Goal: Task Accomplishment & Management: Manage account settings

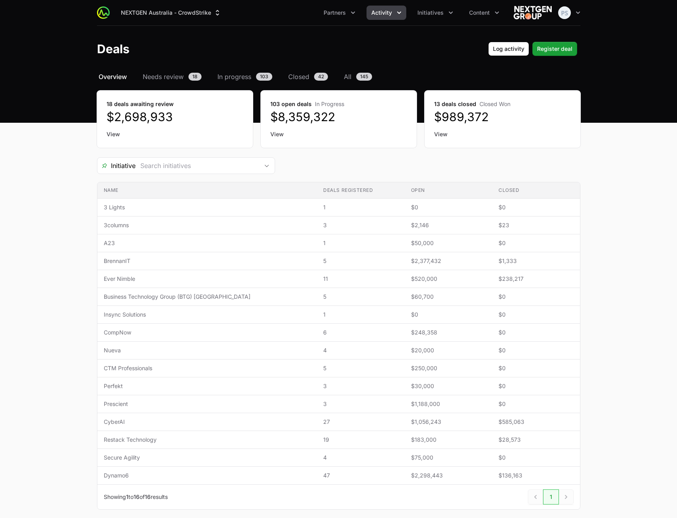
drag, startPoint x: 0, startPoint y: 0, endPoint x: 521, endPoint y: 168, distance: 547.8
click at [669, 143] on main "Select a tab Overview Needs review In progress Closed All Overview Needs review…" at bounding box center [338, 300] width 677 height 457
click at [165, 80] on span "Needs review" at bounding box center [163, 77] width 41 height 10
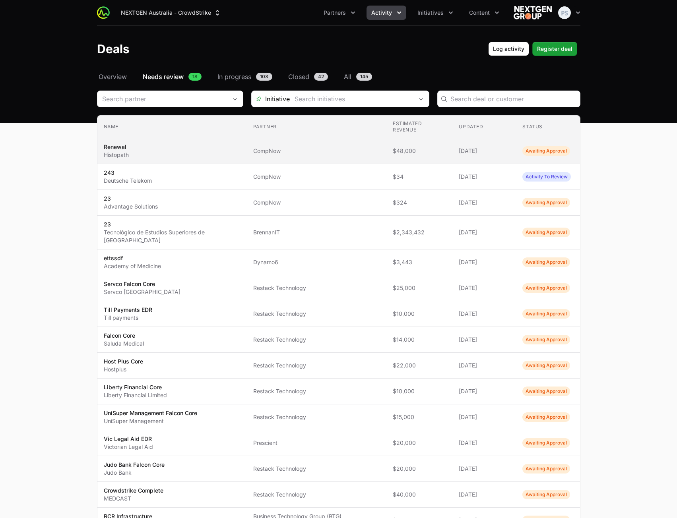
click at [436, 147] on span "$48,000" at bounding box center [419, 151] width 53 height 8
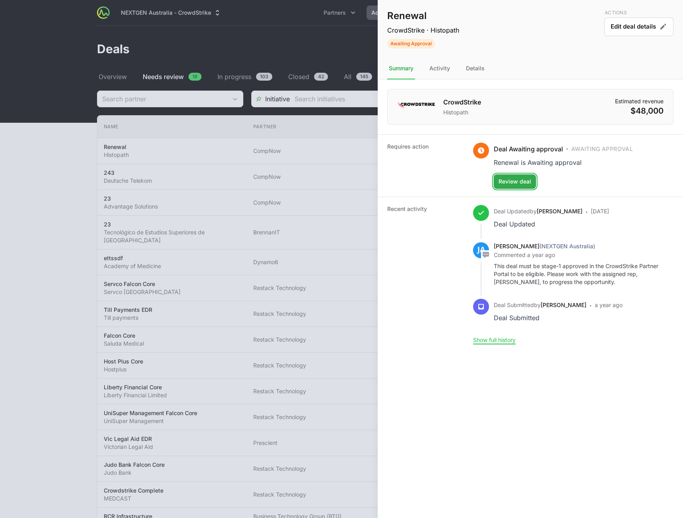
click at [528, 182] on span "Review deal" at bounding box center [514, 182] width 33 height 10
click at [524, 179] on span "Review deal" at bounding box center [514, 182] width 33 height 10
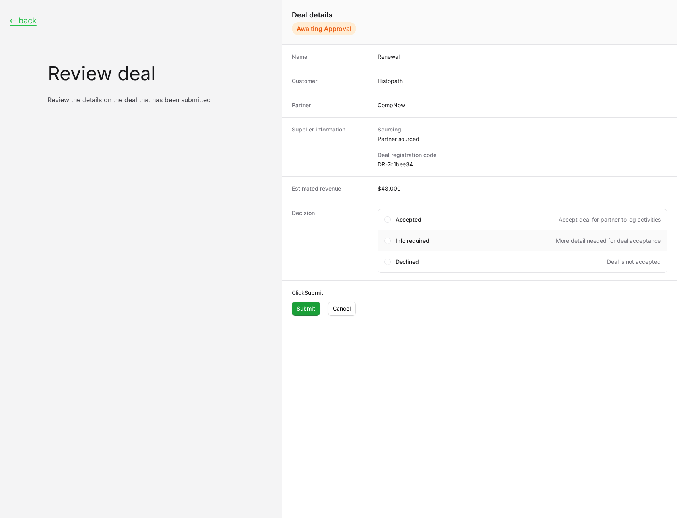
click at [430, 243] on div "Info required More detail needed for deal acceptance" at bounding box center [527, 241] width 265 height 8
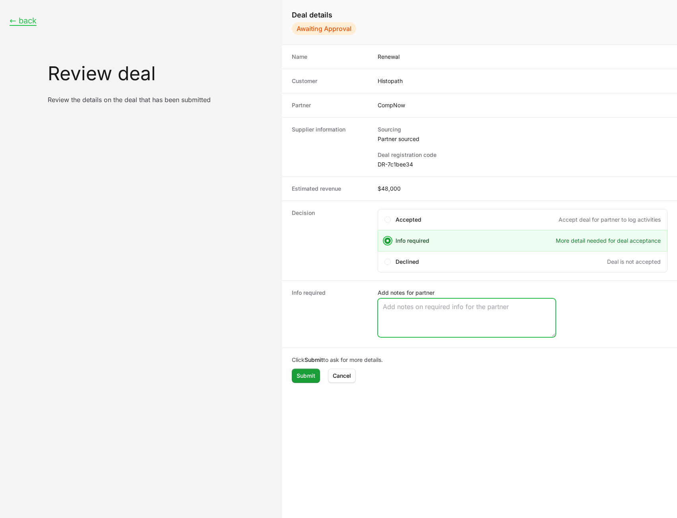
click at [410, 309] on textarea "Add notes for partner" at bounding box center [466, 318] width 177 height 38
type textarea "t"
click at [301, 372] on span "Submit" at bounding box center [305, 376] width 19 height 10
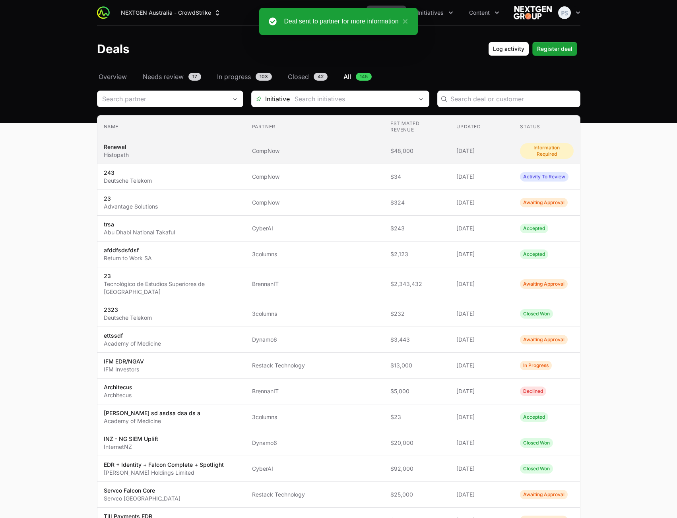
click at [331, 147] on span "CompNow" at bounding box center [315, 151] width 126 height 8
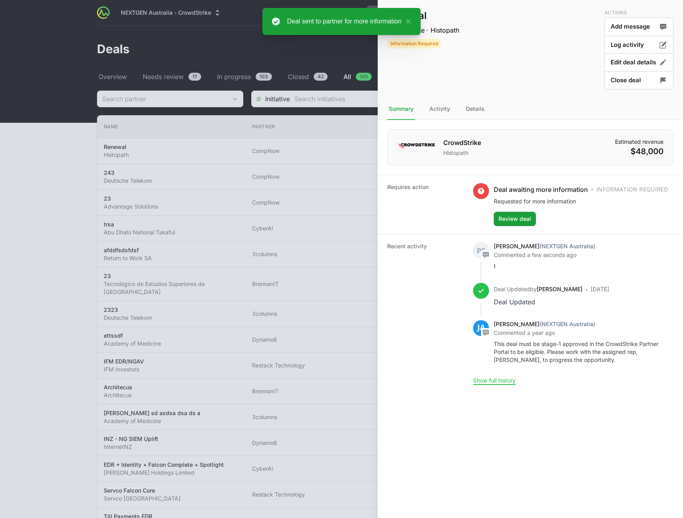
drag, startPoint x: 250, startPoint y: 112, endPoint x: 129, endPoint y: 97, distance: 121.7
click at [246, 109] on div at bounding box center [341, 259] width 683 height 518
click at [117, 81] on div at bounding box center [341, 259] width 683 height 518
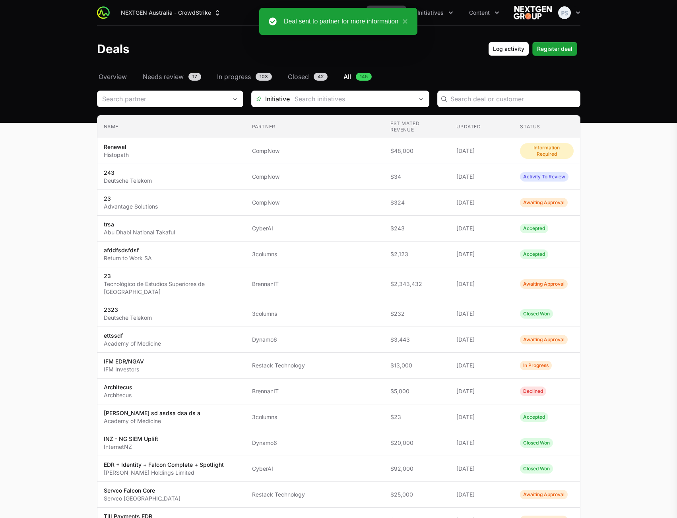
click at [116, 77] on div at bounding box center [338, 259] width 677 height 518
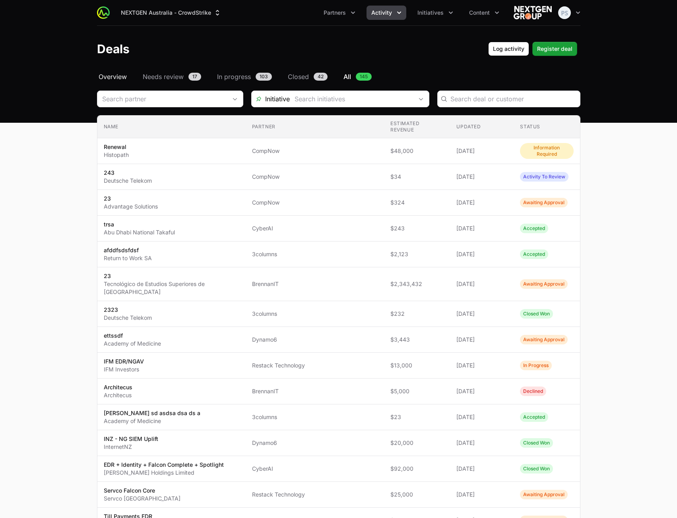
click at [116, 76] on span "Overview" at bounding box center [113, 77] width 28 height 10
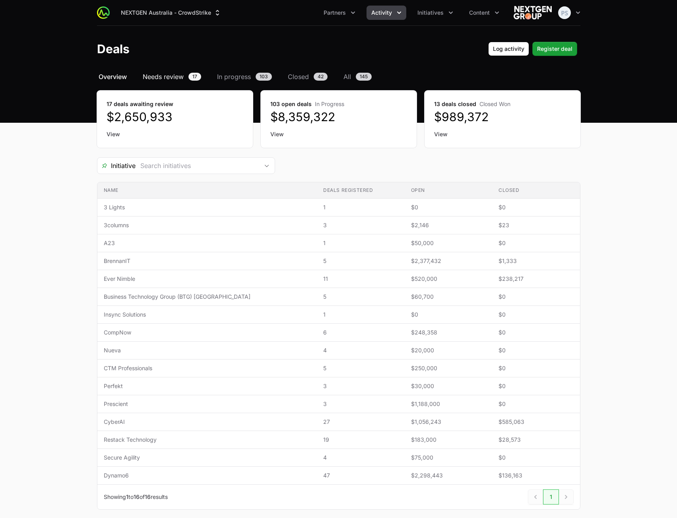
click at [165, 74] on span "Needs review" at bounding box center [163, 77] width 41 height 10
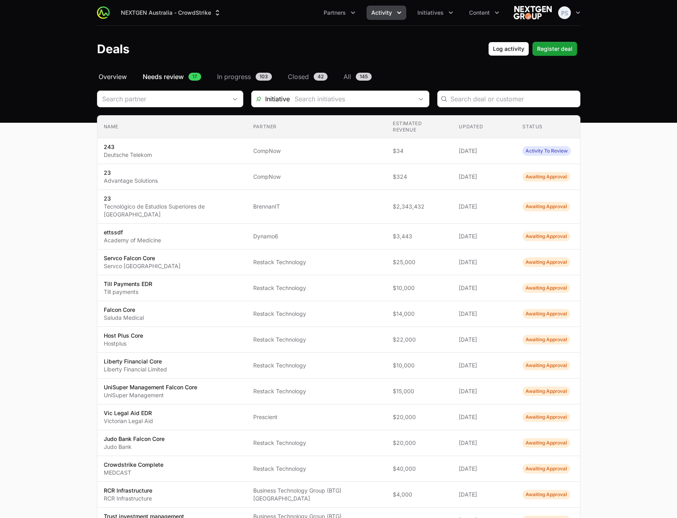
click at [120, 76] on span "Overview" at bounding box center [113, 77] width 28 height 10
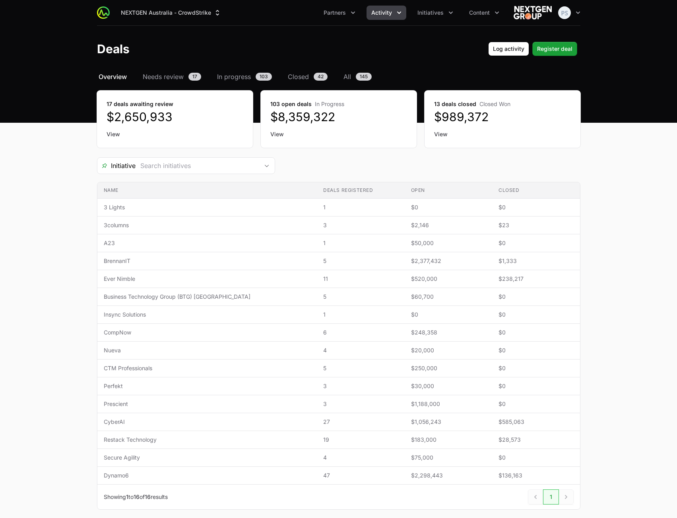
click at [281, 136] on link "View" at bounding box center [338, 134] width 137 height 8
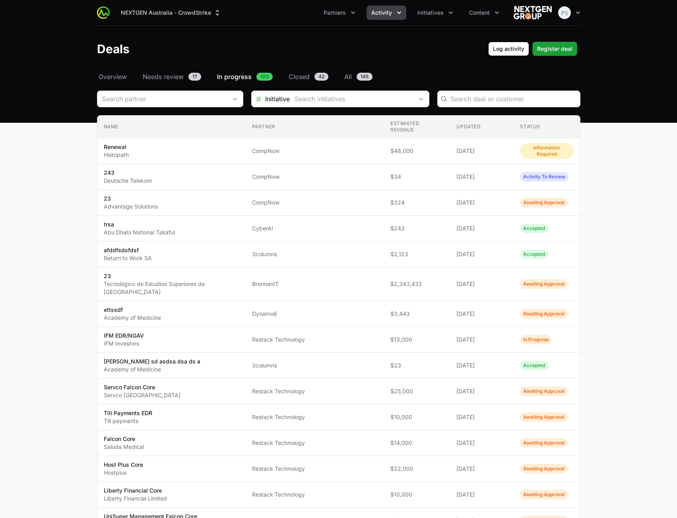
click at [617, 103] on main "Select a tab Overview Needs review In progress Closed All Overview Needs review…" at bounding box center [338, 454] width 677 height 764
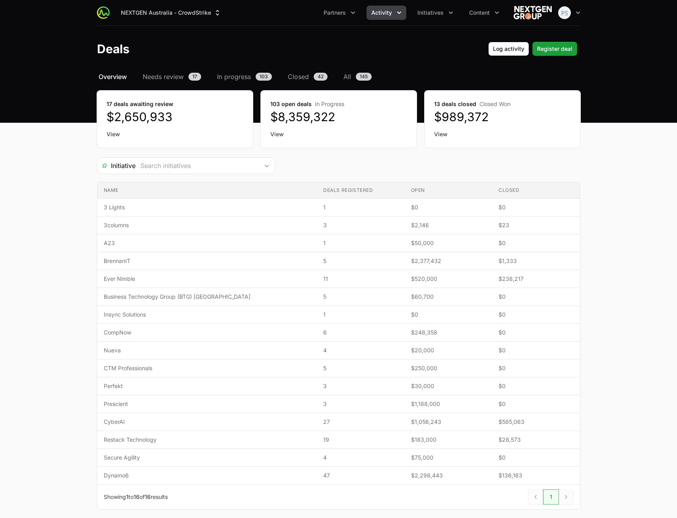
click at [282, 135] on link "View" at bounding box center [338, 134] width 137 height 8
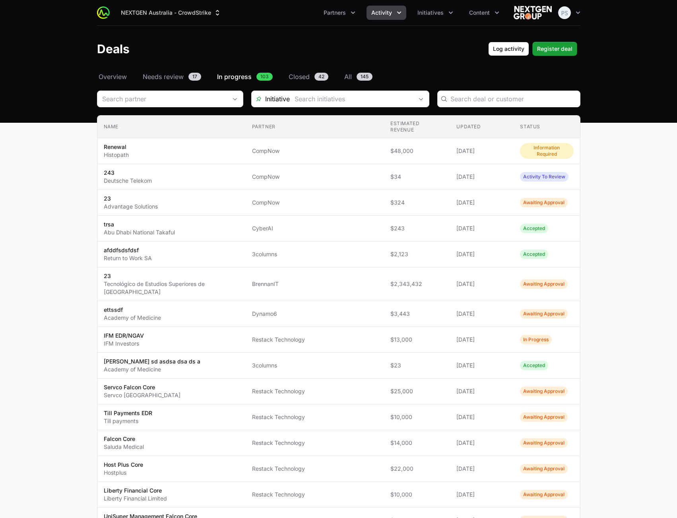
click at [638, 105] on main "Select a tab Overview Needs review In progress Closed All Overview Needs review…" at bounding box center [338, 454] width 677 height 764
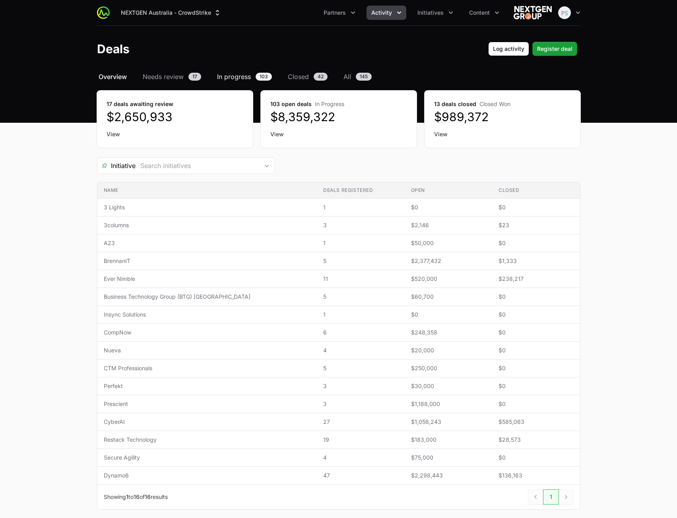
click at [226, 78] on span "In progress" at bounding box center [234, 77] width 34 height 10
click at [326, 17] on button "Partners" at bounding box center [339, 13] width 41 height 14
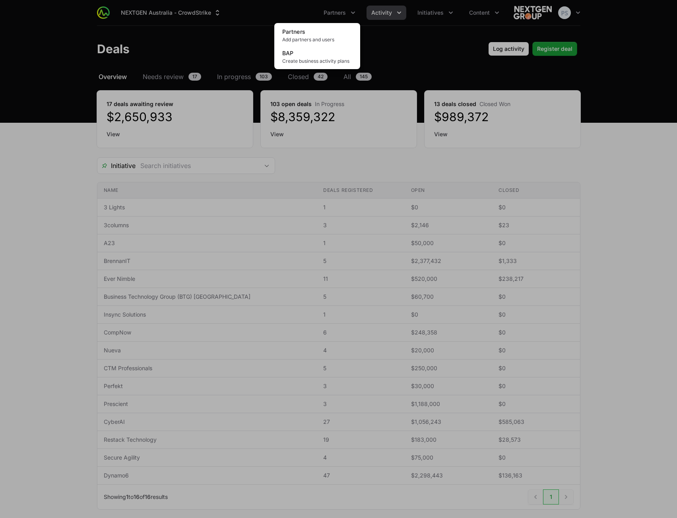
click at [393, 14] on div "Partners menu" at bounding box center [338, 259] width 677 height 518
click at [393, 14] on button "Activity" at bounding box center [386, 13] width 40 height 14
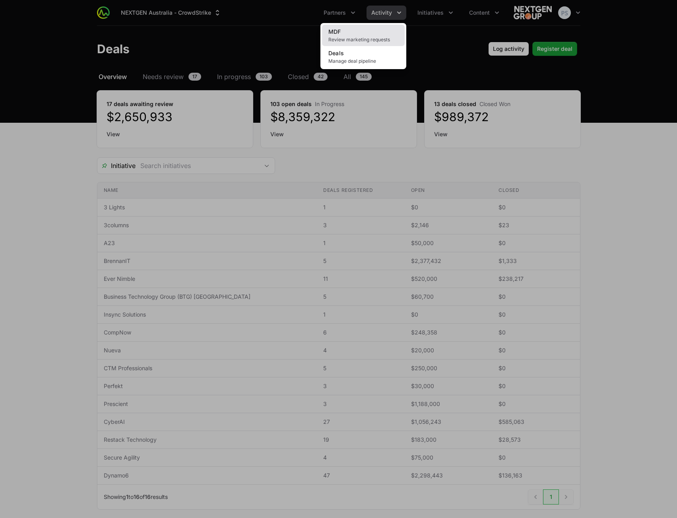
click at [361, 35] on link "MDF Review marketing requests" at bounding box center [363, 35] width 83 height 21
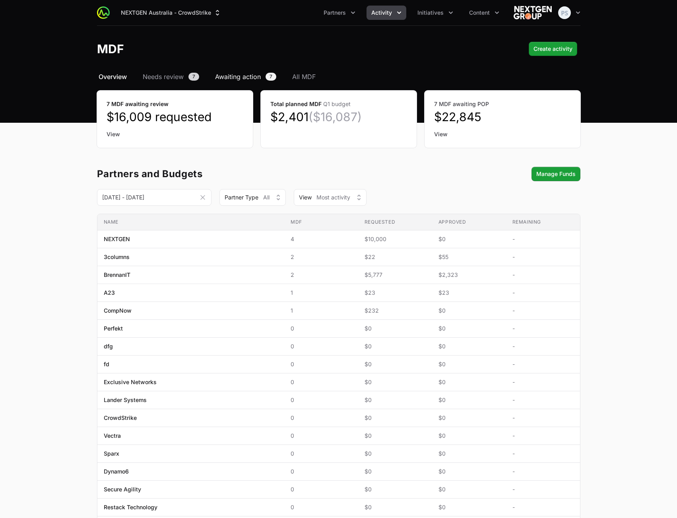
click at [232, 77] on span "Awaiting action" at bounding box center [238, 77] width 46 height 10
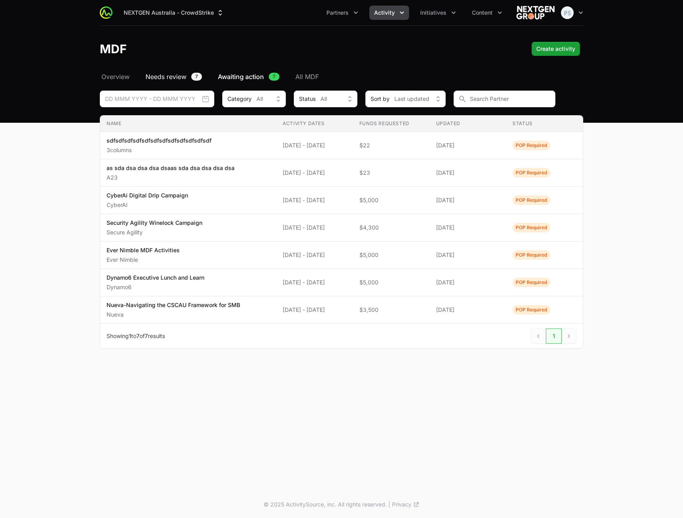
click at [165, 78] on span "Needs review" at bounding box center [165, 77] width 41 height 10
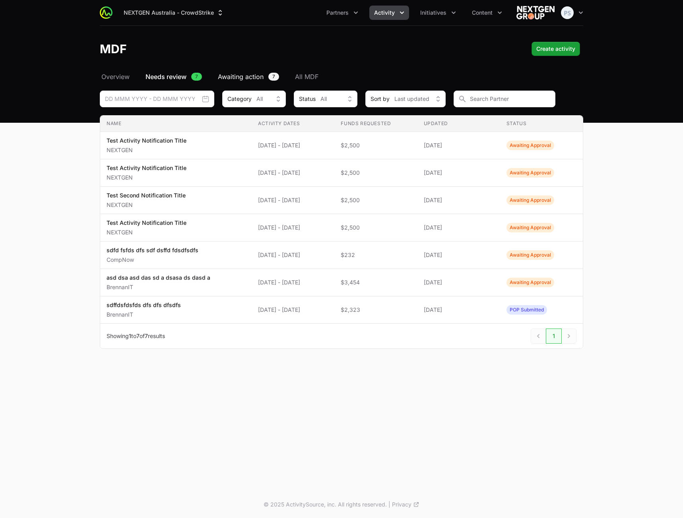
click at [234, 76] on span "Awaiting action" at bounding box center [241, 77] width 46 height 10
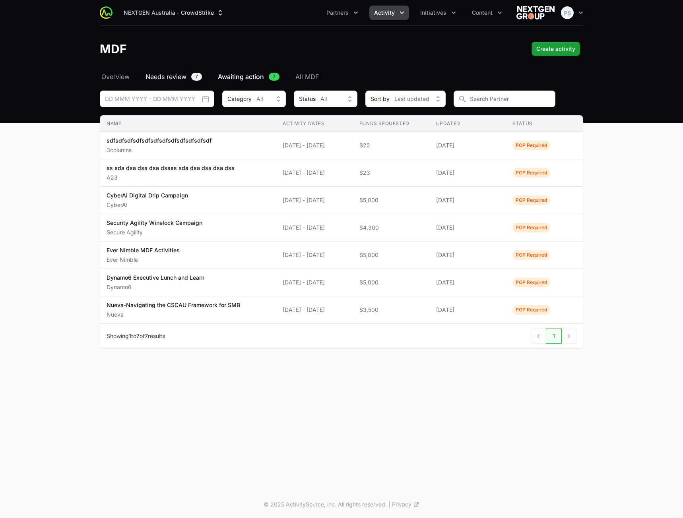
click at [165, 77] on span "Needs review" at bounding box center [165, 77] width 41 height 10
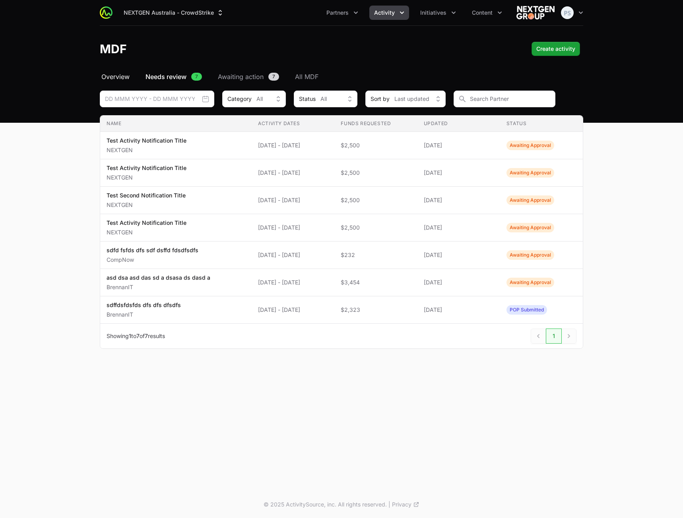
click at [116, 76] on span "Overview" at bounding box center [115, 77] width 28 height 10
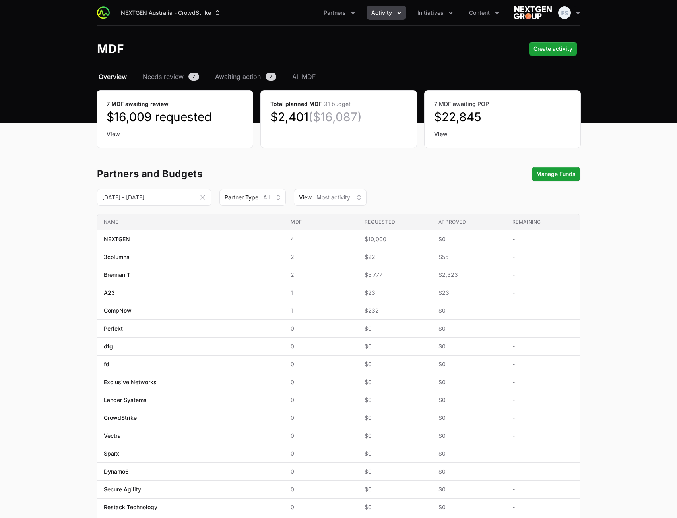
click at [111, 136] on link "View" at bounding box center [174, 134] width 137 height 8
click at [242, 71] on header "MDF Create activity" at bounding box center [338, 49] width 677 height 46
click at [240, 76] on span "Awaiting action" at bounding box center [238, 77] width 46 height 10
click at [347, 15] on button "Partners" at bounding box center [339, 13] width 41 height 14
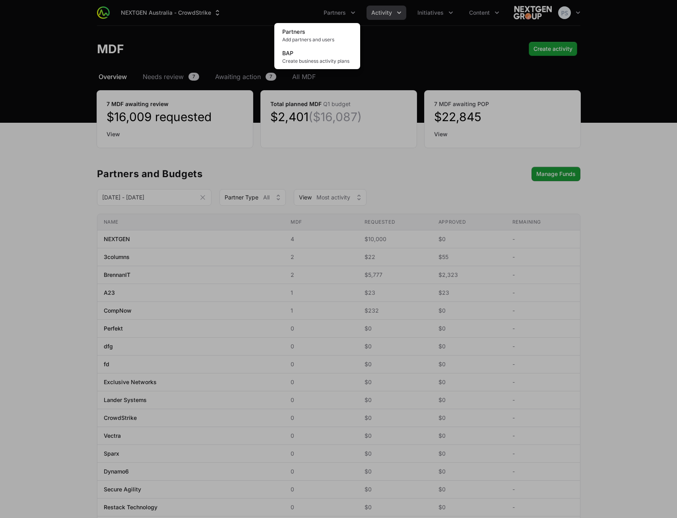
click at [386, 18] on div "Partners menu" at bounding box center [338, 259] width 677 height 518
click at [388, 15] on span "Activity" at bounding box center [381, 13] width 21 height 8
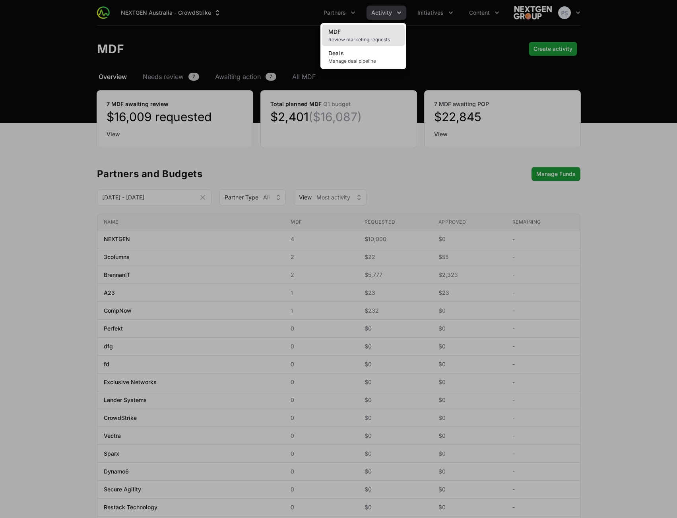
click at [367, 34] on link "MDF Review marketing requests" at bounding box center [363, 35] width 83 height 21
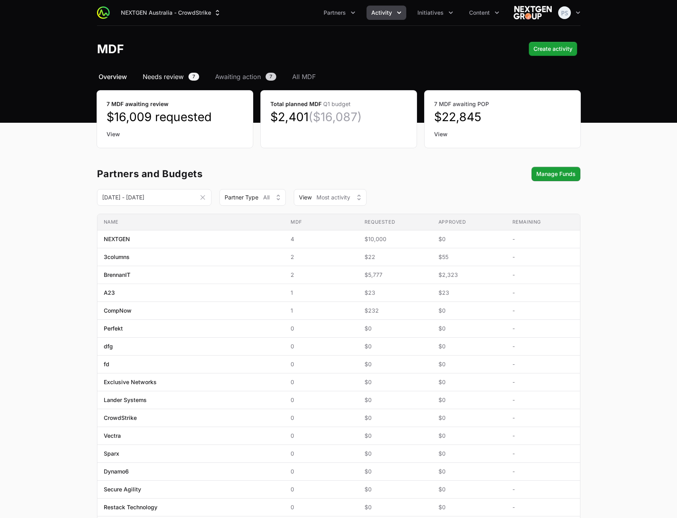
click at [174, 80] on span "Needs review" at bounding box center [163, 77] width 41 height 10
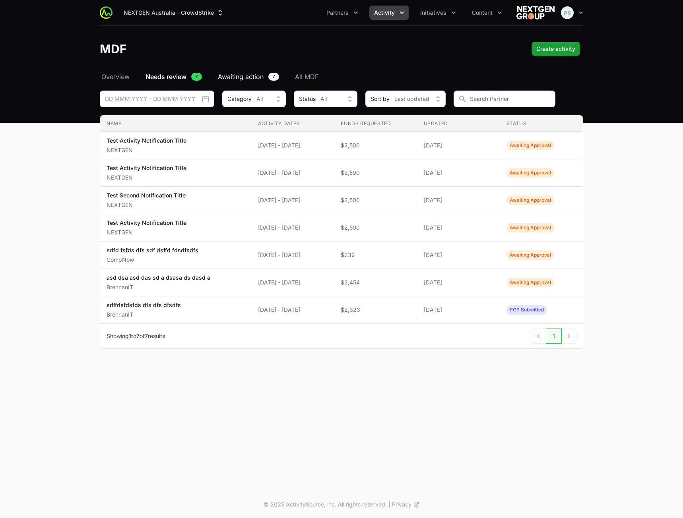
click at [260, 76] on span "Awaiting action" at bounding box center [241, 77] width 46 height 10
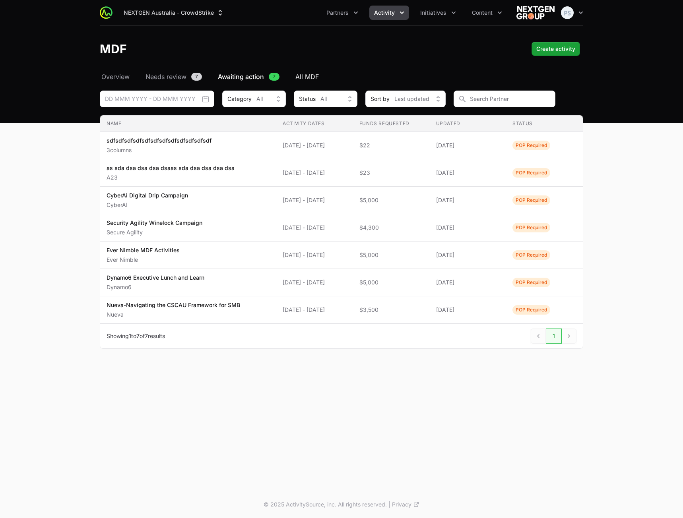
click at [305, 74] on span "All MDF" at bounding box center [306, 77] width 23 height 10
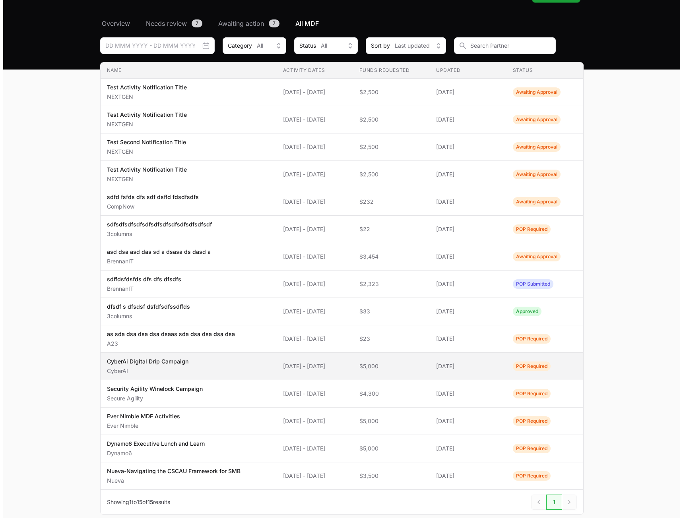
scroll to position [96, 0]
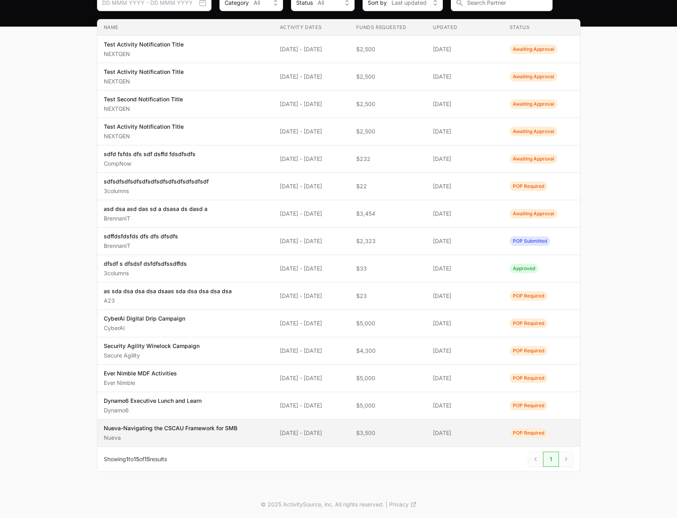
click at [312, 431] on span "[DATE] - [DATE]" at bounding box center [312, 433] width 64 height 8
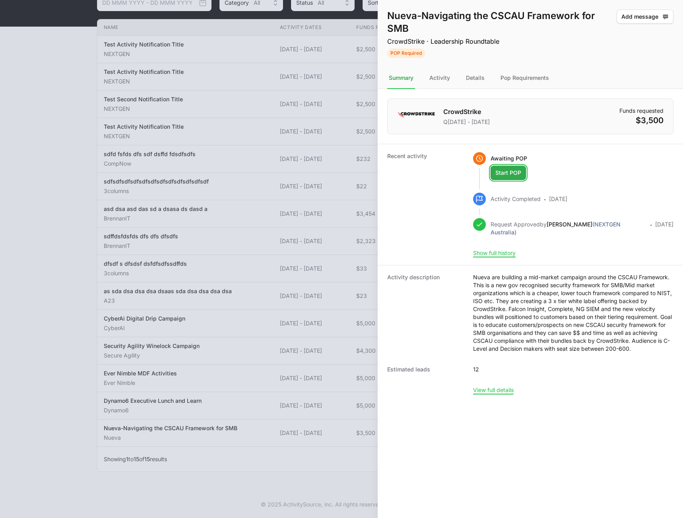
click at [512, 176] on span "Start POP" at bounding box center [508, 173] width 26 height 10
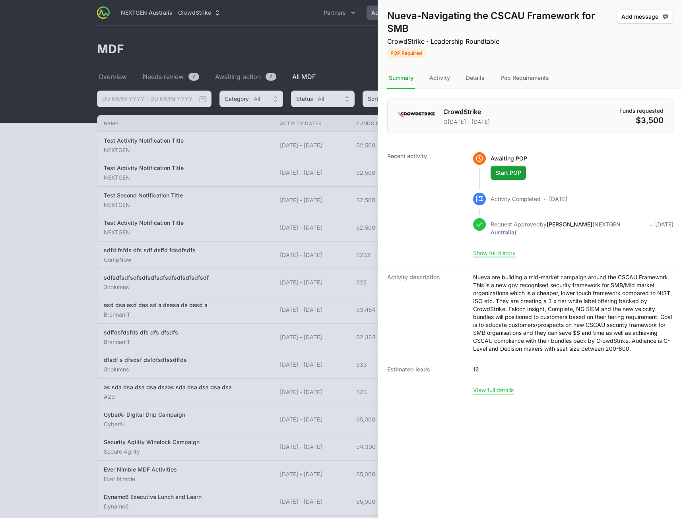
click at [98, 165] on div at bounding box center [341, 259] width 683 height 518
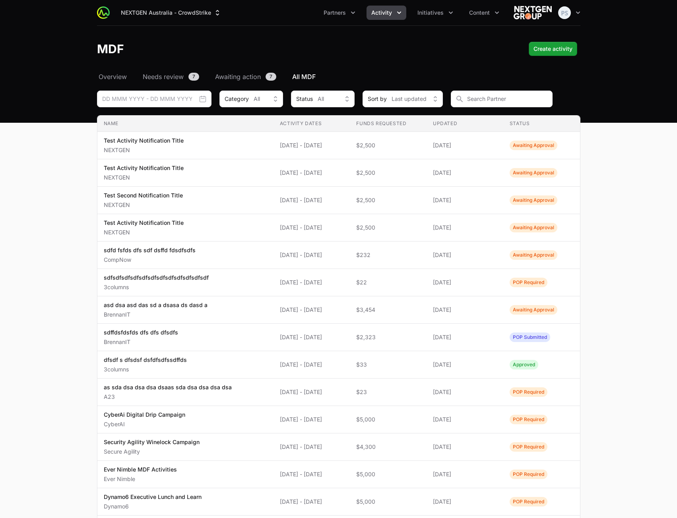
click at [645, 231] on main "Select a tab Overview Needs review Awaiting action All MDF Overview Needs revie…" at bounding box center [338, 329] width 677 height 515
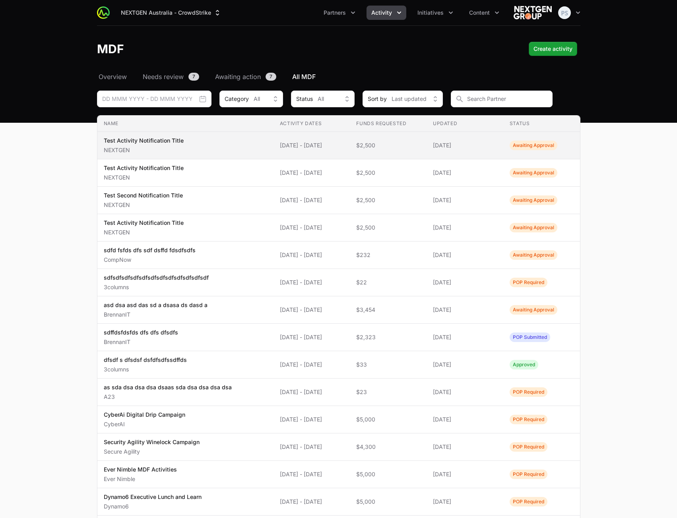
click at [273, 149] on td "Activity Dates [DATE] - [DATE]" at bounding box center [311, 145] width 77 height 27
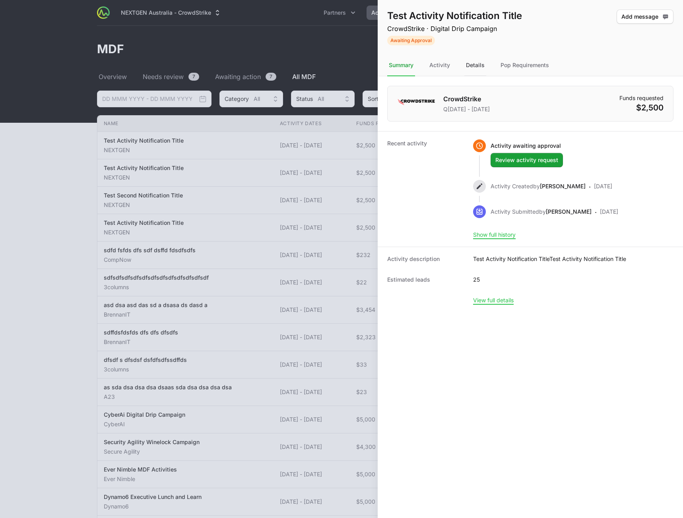
click at [499, 66] on div "Details" at bounding box center [525, 65] width 52 height 21
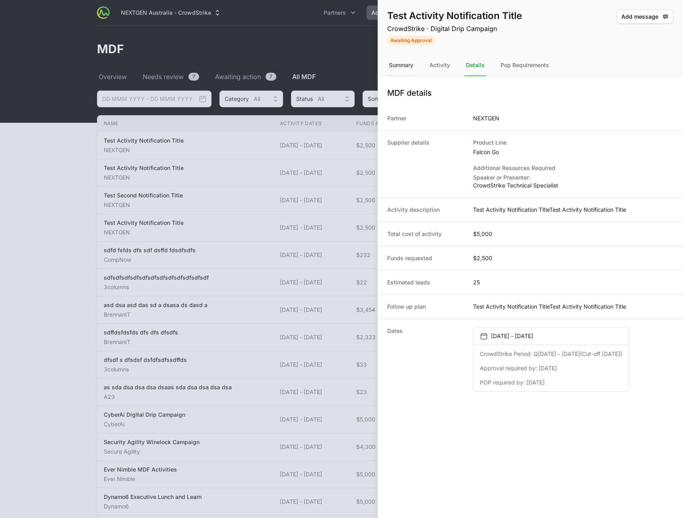
click at [428, 65] on div "Summary" at bounding box center [440, 65] width 24 height 21
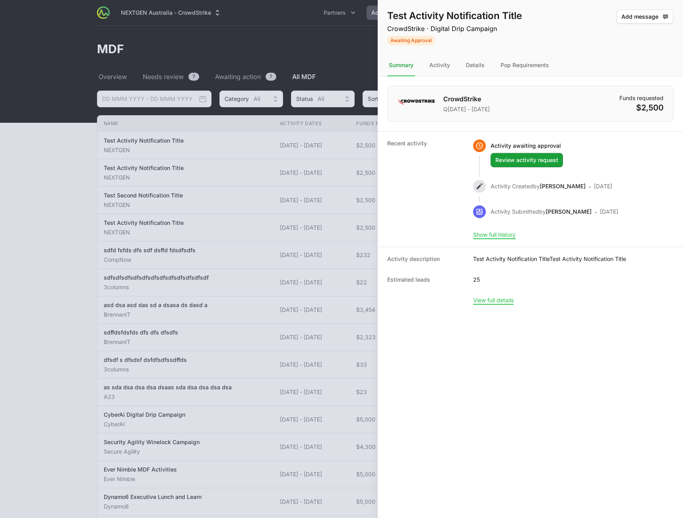
click at [63, 168] on div at bounding box center [341, 259] width 683 height 518
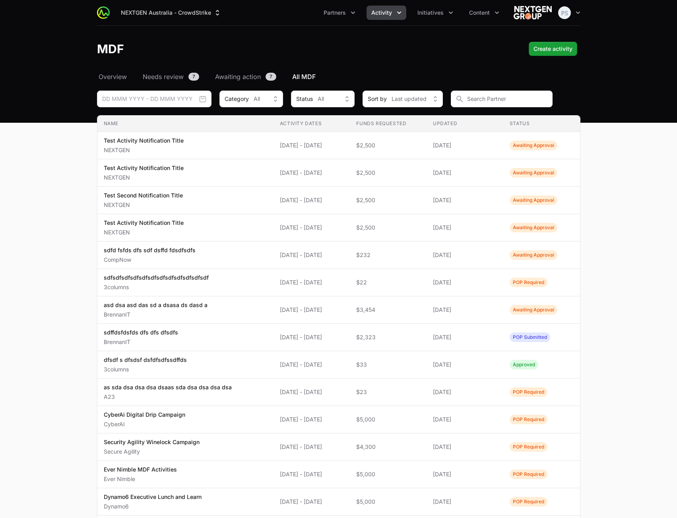
click at [633, 245] on main "Select a tab Overview Needs review Awaiting action All MDF Overview Needs revie…" at bounding box center [338, 329] width 677 height 515
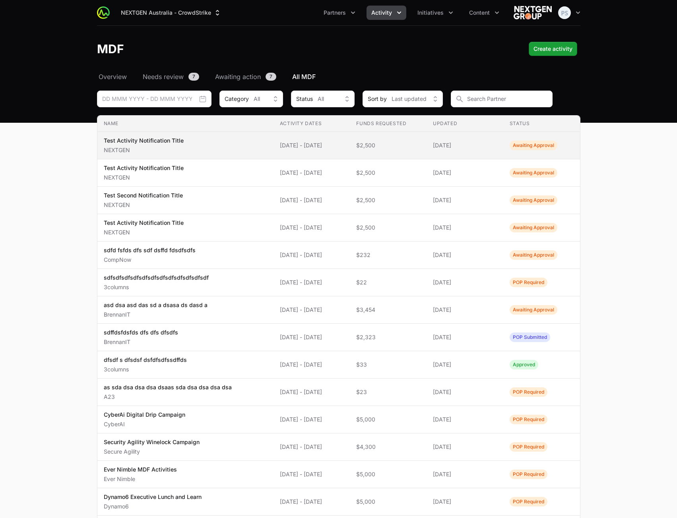
click at [258, 148] on td "Name Test Activity Notification Title NEXTGEN" at bounding box center [185, 145] width 176 height 27
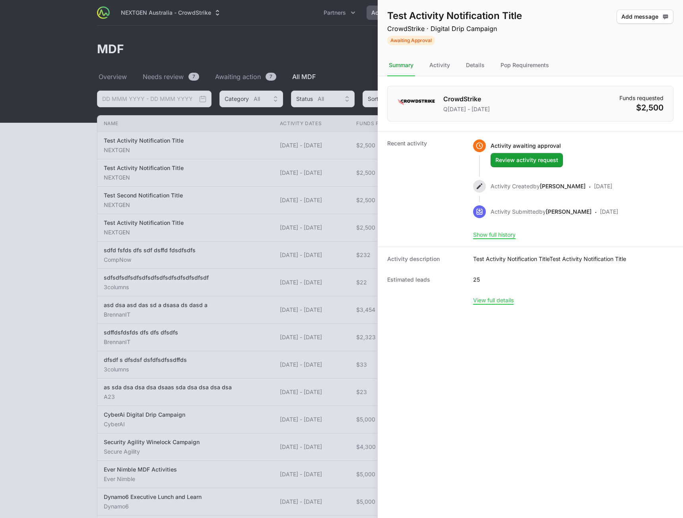
click at [284, 59] on div at bounding box center [341, 259] width 683 height 518
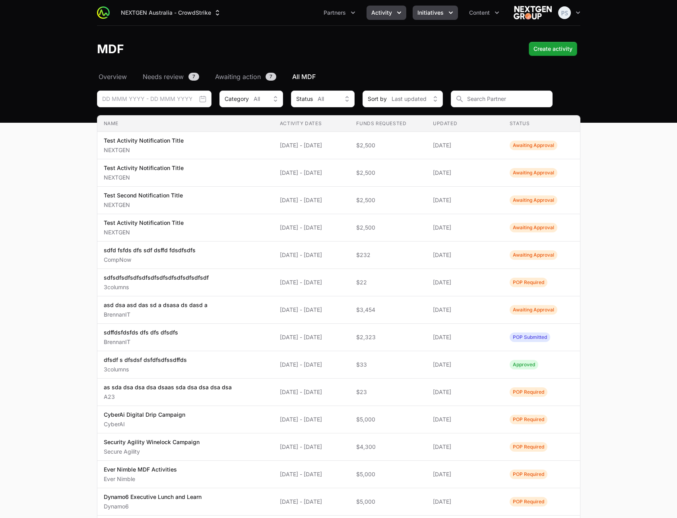
click at [429, 11] on span "Initiatives" at bounding box center [430, 13] width 26 height 8
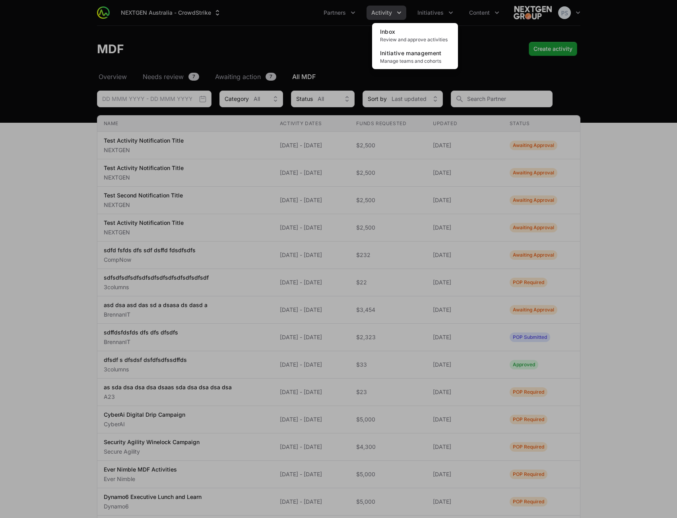
click at [377, 11] on div "Initiatives menu" at bounding box center [338, 259] width 677 height 518
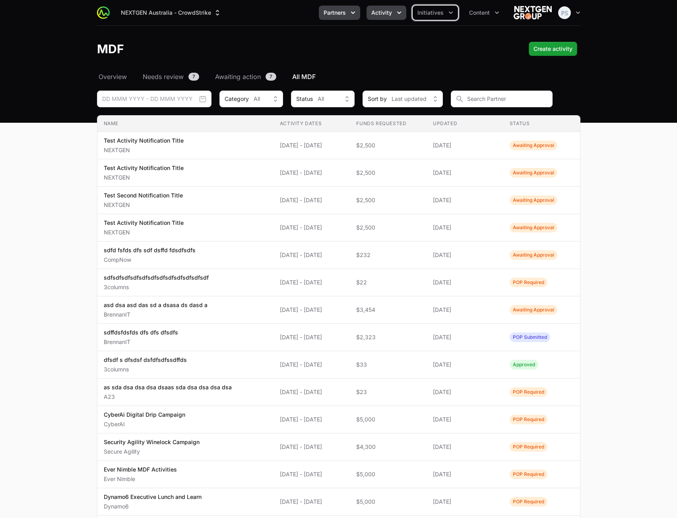
click at [326, 15] on span "Partners" at bounding box center [334, 13] width 22 height 8
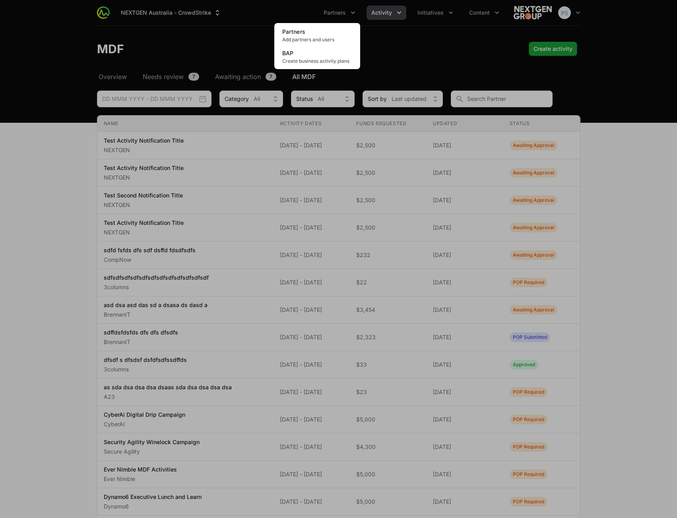
click at [391, 9] on div "Partners menu" at bounding box center [338, 259] width 677 height 518
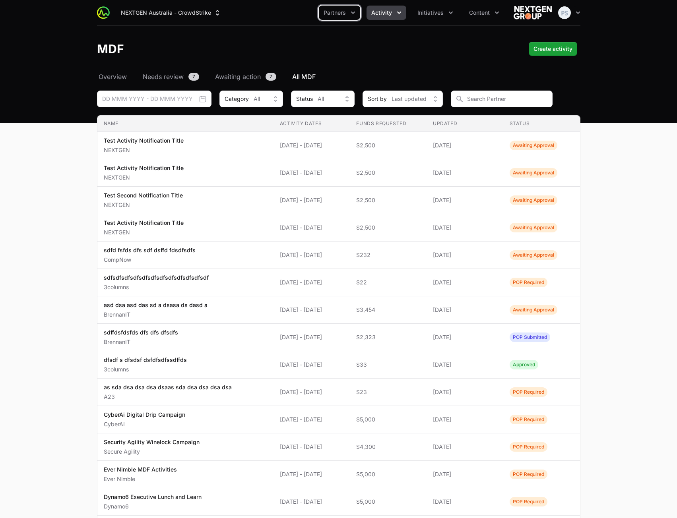
click at [391, 9] on span "Activity" at bounding box center [381, 13] width 21 height 8
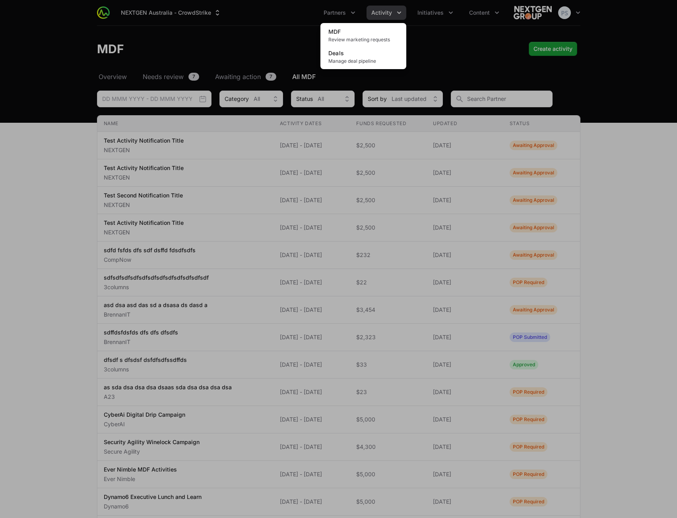
click at [429, 17] on div "Activity menu" at bounding box center [338, 259] width 677 height 518
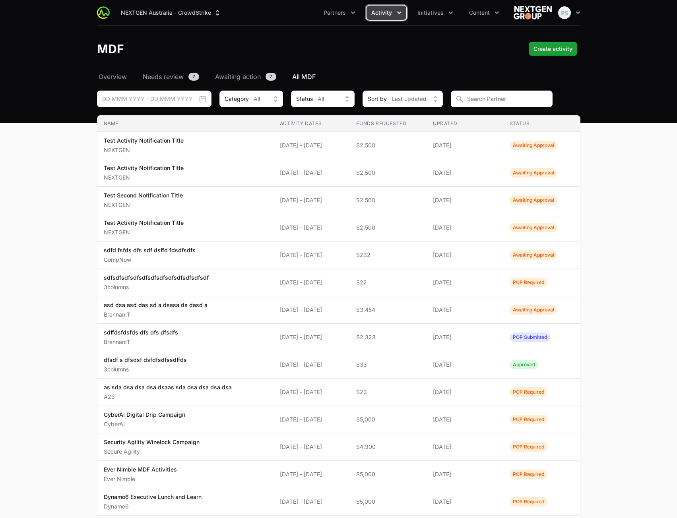
click at [376, 16] on span "Activity" at bounding box center [381, 13] width 21 height 8
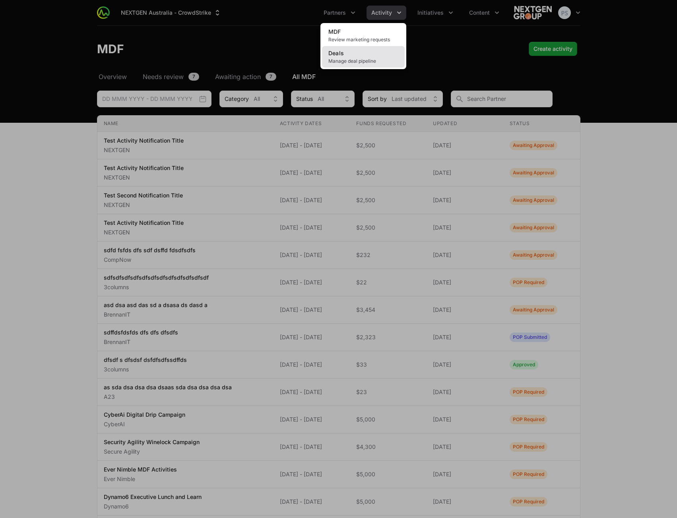
click at [354, 61] on span "Manage deal pipeline" at bounding box center [363, 61] width 70 height 6
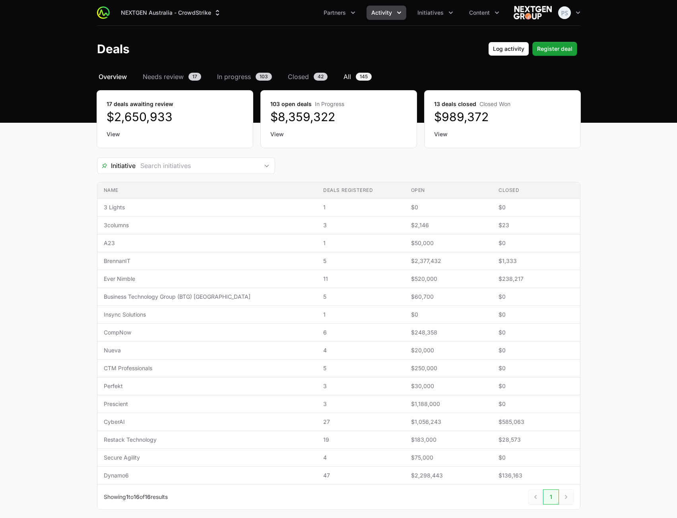
click at [346, 75] on span "All" at bounding box center [347, 77] width 8 height 10
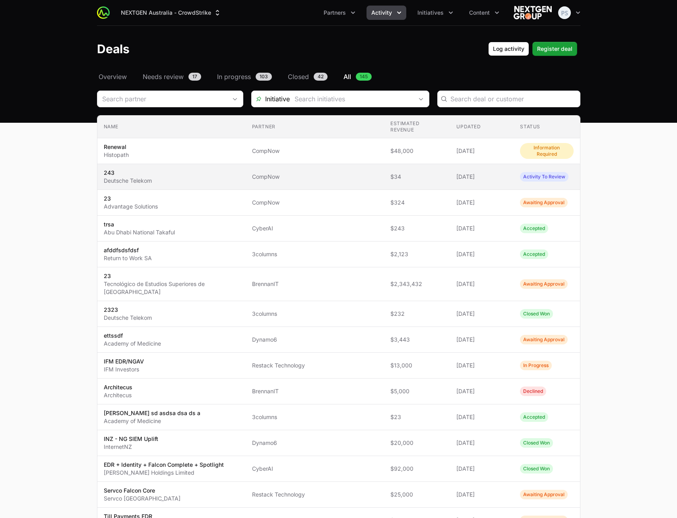
click at [450, 170] on td "Updated [DATE]" at bounding box center [482, 177] width 64 height 26
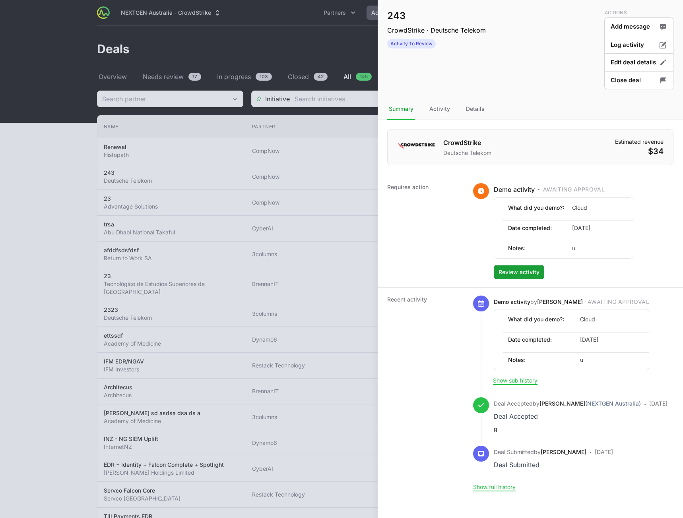
click at [298, 166] on div at bounding box center [341, 259] width 683 height 518
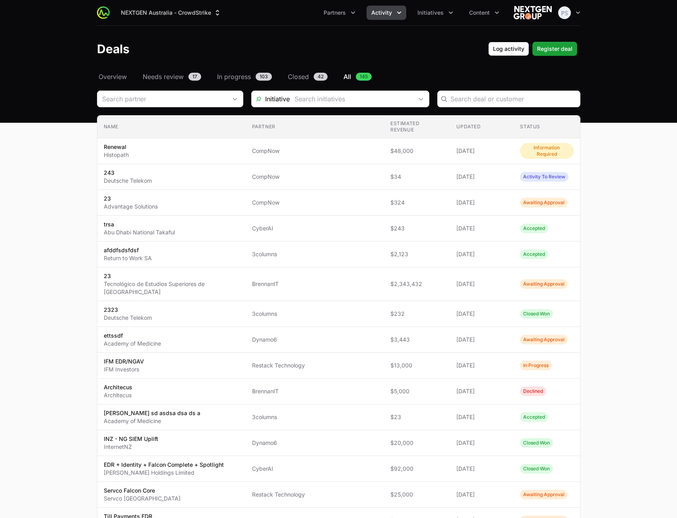
click at [577, 40] on header "Deals Log activity Register deal" at bounding box center [338, 49] width 677 height 46
click at [564, 49] on span "Register deal" at bounding box center [554, 49] width 35 height 10
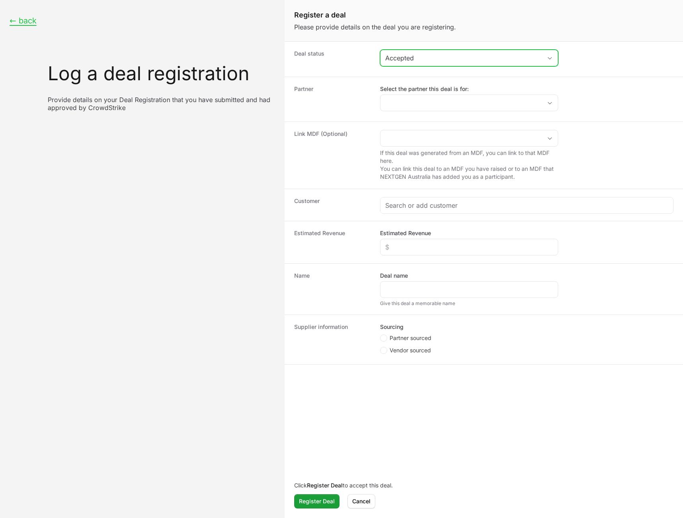
click at [548, 53] on button "Accepted" at bounding box center [468, 58] width 177 height 16
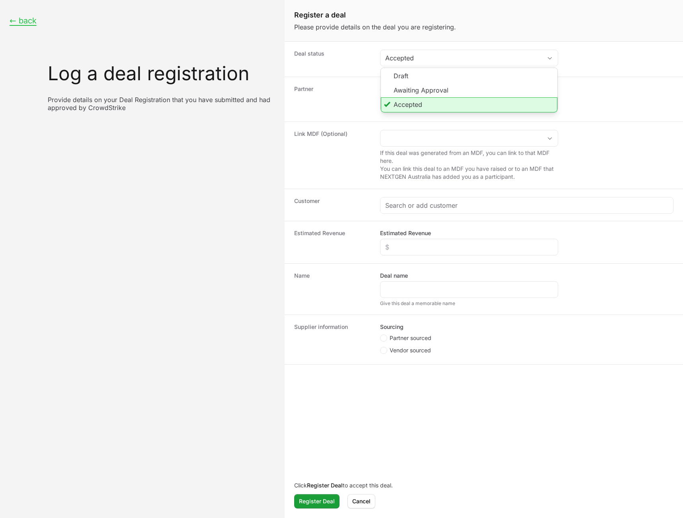
click at [581, 37] on div "Register a deal Please provide details on the deal you are registering." at bounding box center [484, 20] width 398 height 41
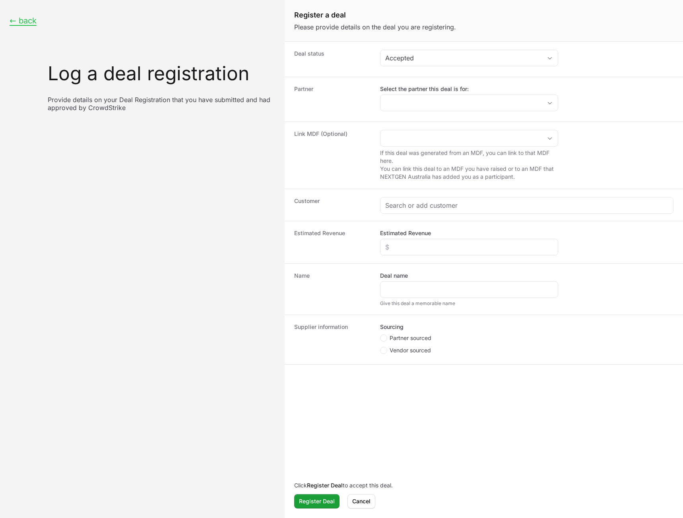
click at [189, 170] on div "← back Log a deal registration Provide details on your Deal Registration that y…" at bounding box center [142, 259] width 285 height 518
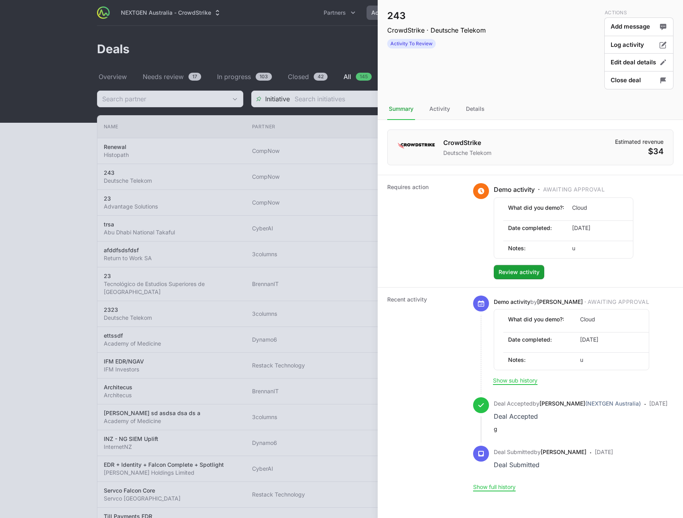
click at [56, 170] on div at bounding box center [341, 259] width 683 height 518
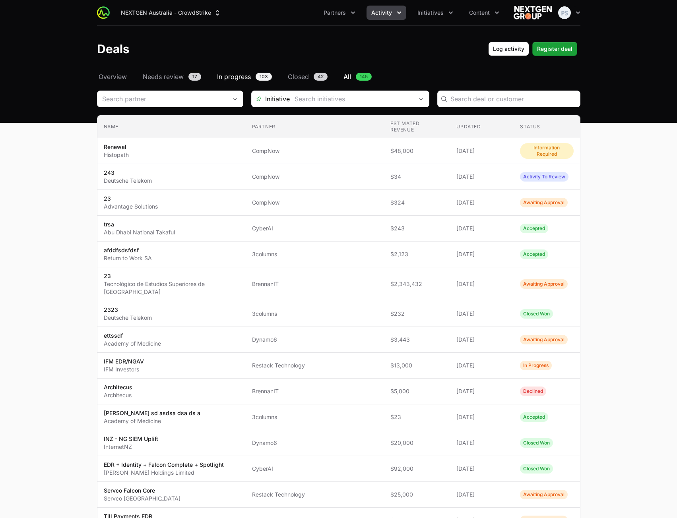
click at [233, 81] on span "In progress" at bounding box center [234, 77] width 34 height 10
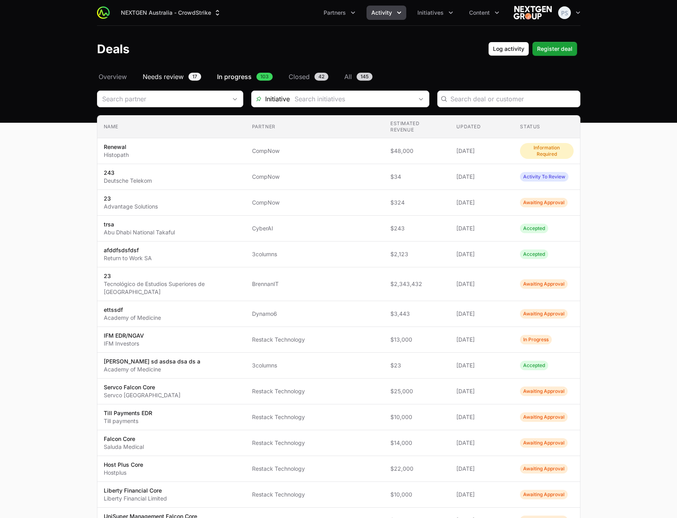
click at [179, 78] on span "Needs review" at bounding box center [163, 77] width 41 height 10
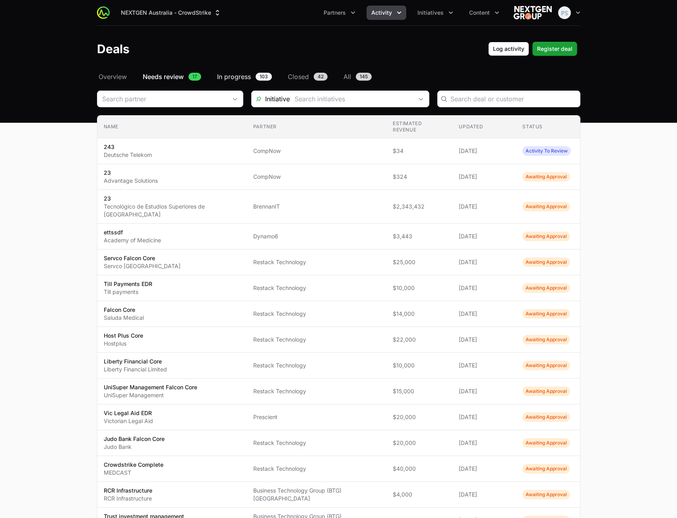
click at [234, 75] on span "In progress" at bounding box center [234, 77] width 34 height 10
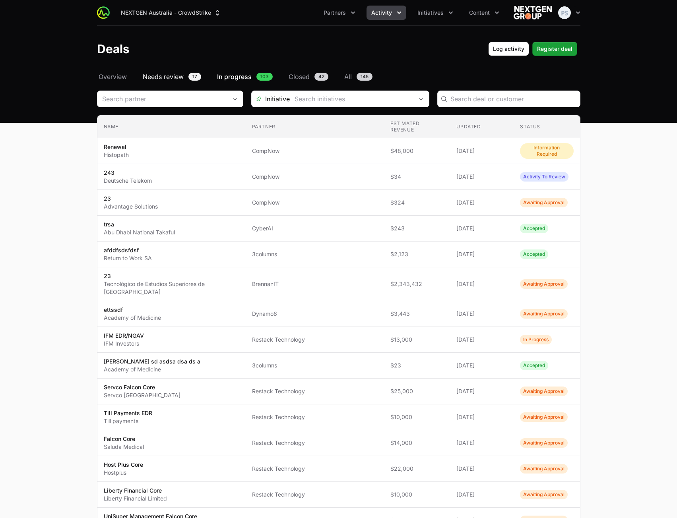
click at [173, 76] on span "Needs review" at bounding box center [163, 77] width 41 height 10
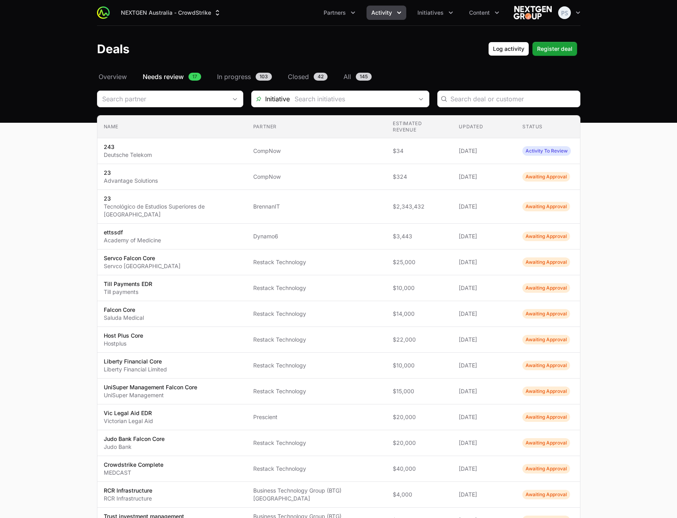
click at [234, 83] on div "Select a tab Overview Needs review In progress Closed All Overview Needs review…" at bounding box center [338, 351] width 509 height 558
click at [234, 78] on span "In progress" at bounding box center [234, 77] width 34 height 10
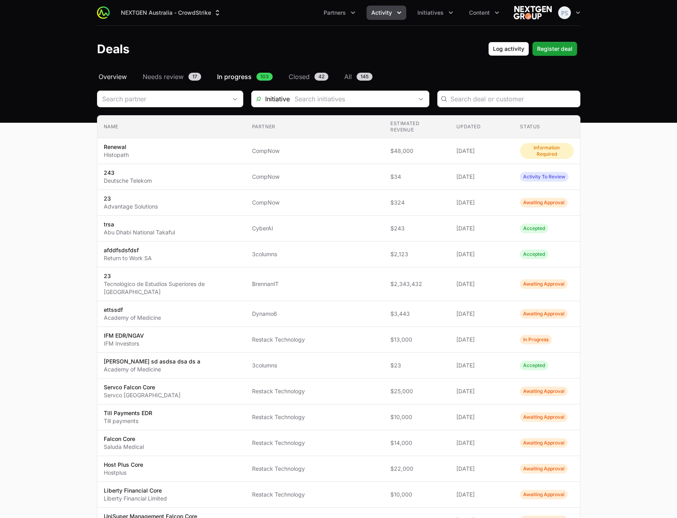
click at [110, 72] on span "Overview" at bounding box center [113, 77] width 28 height 10
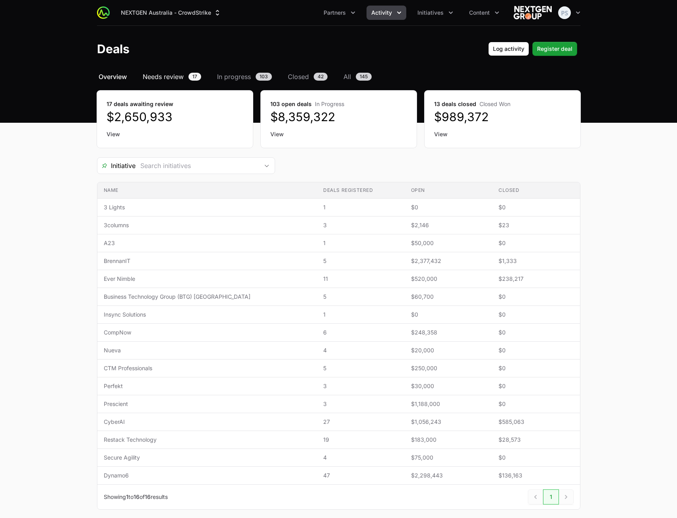
click at [174, 80] on span "Needs review" at bounding box center [163, 77] width 41 height 10
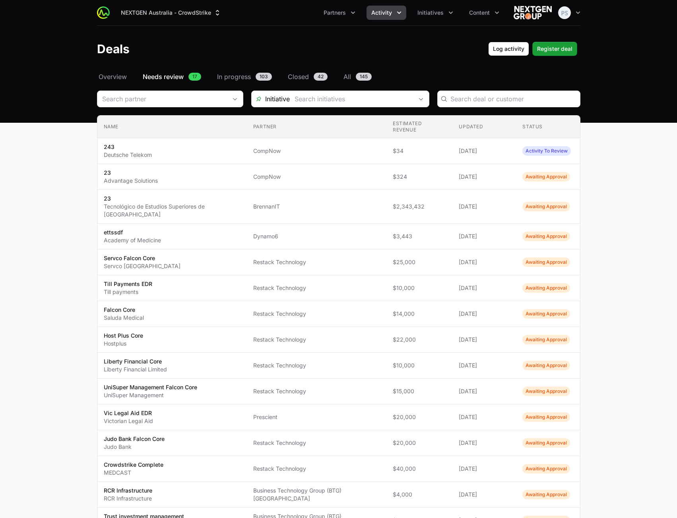
click at [623, 213] on main "Select a tab Overview Needs review In progress Closed All Overview Needs review…" at bounding box center [338, 351] width 677 height 558
